Goal: Task Accomplishment & Management: Manage account settings

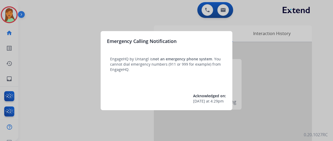
click at [79, 109] on div at bounding box center [166, 70] width 333 height 141
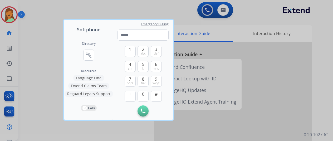
click at [52, 124] on div at bounding box center [166, 70] width 333 height 141
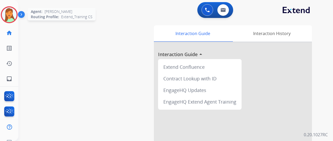
click at [14, 14] on img at bounding box center [9, 14] width 15 height 15
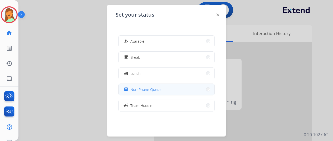
click at [146, 93] on button "assignment Non-Phone Queue" at bounding box center [166, 89] width 96 height 11
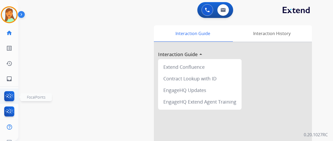
click at [12, 97] on img at bounding box center [9, 97] width 12 height 12
